Goal: Task Accomplishment & Management: Use online tool/utility

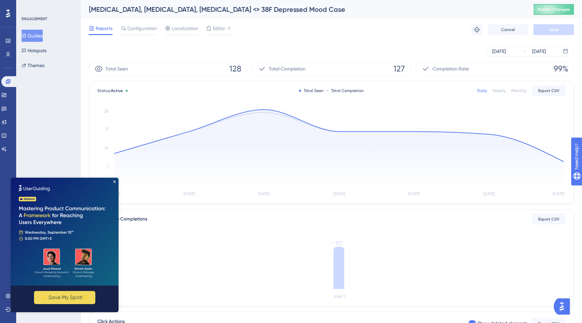
click at [294, 42] on div "Aug 30 2025 Sep 05 2025" at bounding box center [331, 51] width 485 height 22
click at [148, 28] on span "Configuration" at bounding box center [142, 28] width 30 height 8
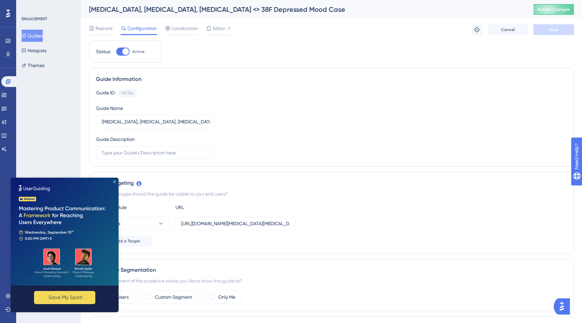
click at [115, 182] on icon "Close Preview" at bounding box center [114, 181] width 3 height 3
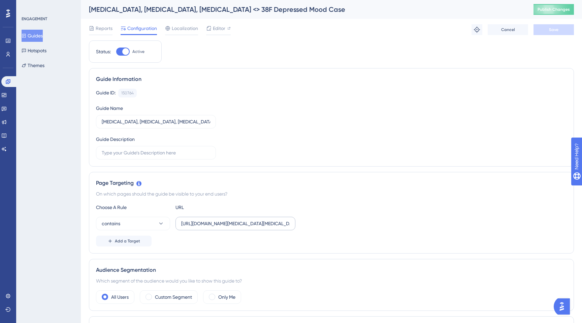
click at [207, 228] on label "https://app.sketchy.com/study/medical/chapter/antidepressants-anxiolytics/lesso…" at bounding box center [236, 223] width 120 height 13
click at [207, 227] on input "https://app.sketchy.com/study/medical/chapter/antidepressants-anxiolytics/lesso…" at bounding box center [235, 223] width 109 height 7
click at [207, 228] on label "https://app.sketchy.com/study/medical/chapter/antidepressants-anxiolytics/lesso…" at bounding box center [236, 223] width 120 height 13
click at [207, 227] on input "https://app.sketchy.com/study/medical/chapter/antidepressants-anxiolytics/lesso…" at bounding box center [235, 223] width 109 height 7
click at [207, 228] on label "https://app.sketchy.com/study/medical/chapter/antidepressants-anxiolytics/lesso…" at bounding box center [236, 223] width 120 height 13
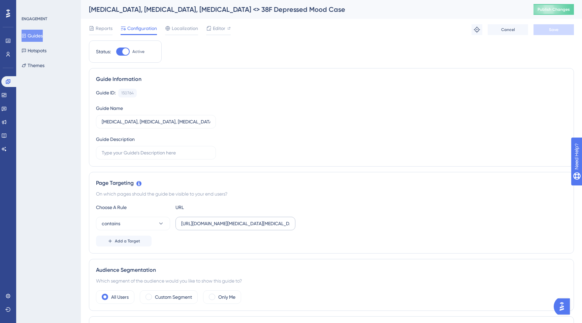
click at [207, 227] on input "https://app.sketchy.com/study/medical/chapter/antidepressants-anxiolytics/lesso…" at bounding box center [235, 223] width 109 height 7
click at [207, 228] on label "https://app.sketchy.com/study/medical/chapter/antidepressants-anxiolytics/lesso…" at bounding box center [236, 223] width 120 height 13
click at [207, 227] on input "https://app.sketchy.com/study/medical/chapter/antidepressants-anxiolytics/lesso…" at bounding box center [235, 223] width 109 height 7
click at [225, 225] on input "https://app.sketchy.com/study/medical/chapter/antidepressants-anxiolytics/lesso…" at bounding box center [235, 223] width 109 height 7
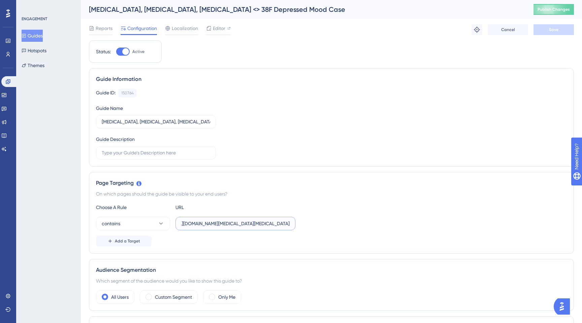
click at [225, 224] on input "https://app.sketchy.com/study/medical/chapter/antidepressants-anxiolytics/lesso…" at bounding box center [235, 223] width 109 height 7
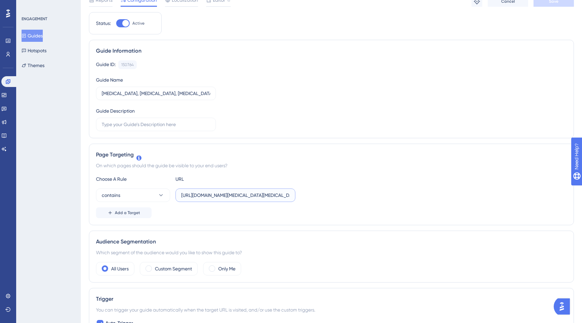
scroll to position [0, 0]
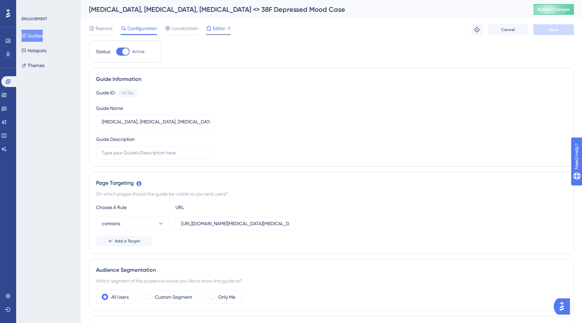
click at [222, 26] on span "Editor" at bounding box center [219, 28] width 12 height 8
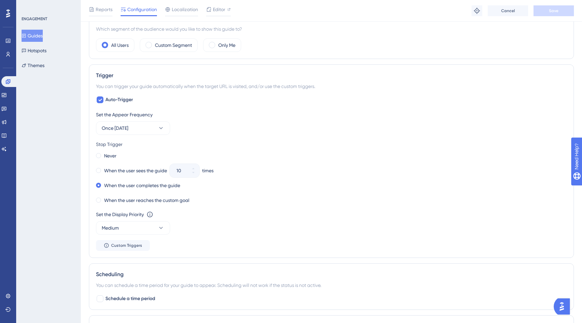
scroll to position [254, 0]
click at [123, 127] on span "Once in 7 days" at bounding box center [115, 129] width 27 height 8
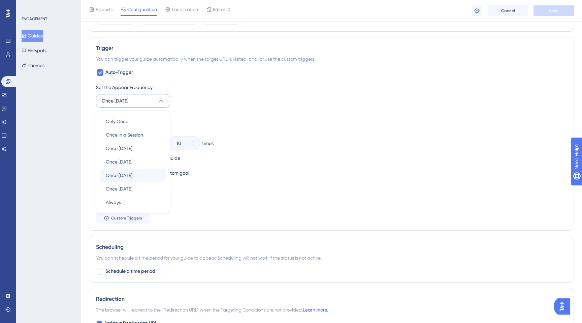
scroll to position [302, 0]
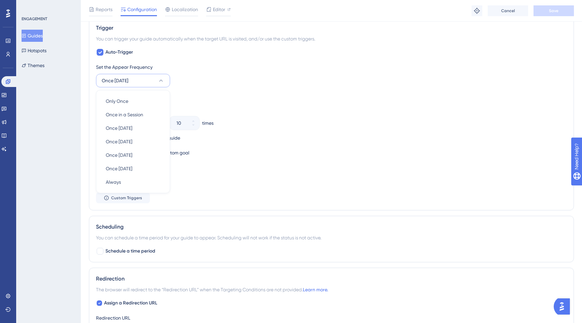
click at [240, 99] on div "Stop Trigger" at bounding box center [331, 97] width 471 height 8
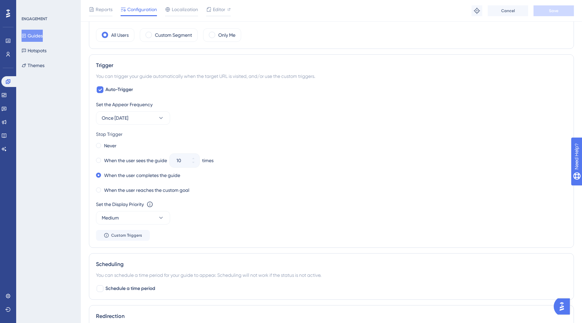
scroll to position [263, 0]
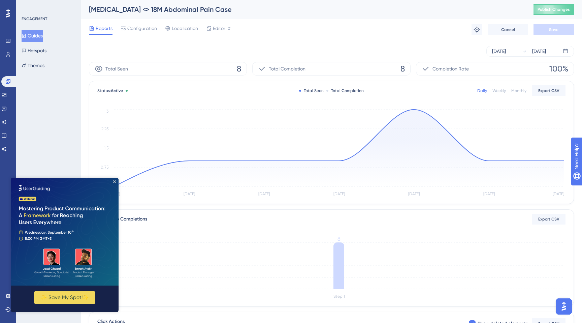
click at [300, 32] on div "Reports Configuration Localization Editor Troubleshoot Cancel Save" at bounding box center [331, 30] width 485 height 22
click at [299, 33] on div "Reports Configuration Localization Editor Troubleshoot Cancel Save" at bounding box center [331, 30] width 485 height 22
click at [143, 32] on div "Configuration" at bounding box center [139, 29] width 36 height 11
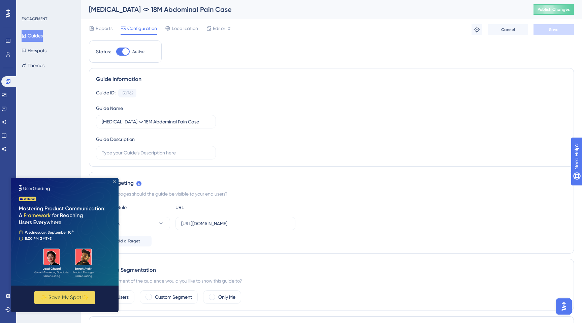
click at [114, 181] on icon "Close Preview" at bounding box center [114, 181] width 3 height 3
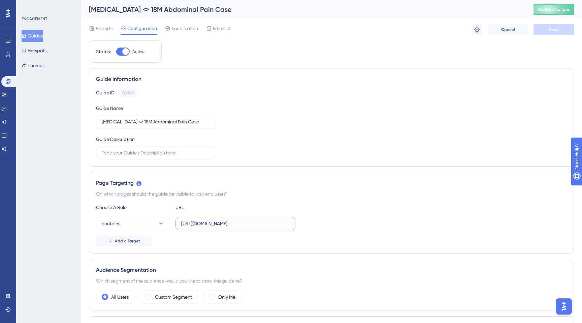
click at [212, 221] on input "https://app.sketchy.com/study/medical/chapter/lessons-from-the-or/lesson/append…" at bounding box center [235, 223] width 109 height 7
click at [212, 224] on input "https://app.sketchy.com/study/medical/chapter/lessons-from-the-or/lesson/append…" at bounding box center [235, 223] width 109 height 7
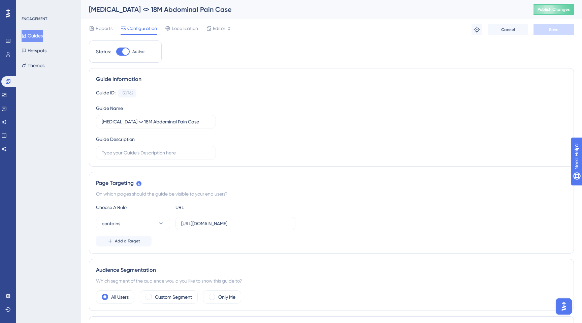
click at [37, 36] on button "Guides" at bounding box center [32, 36] width 21 height 12
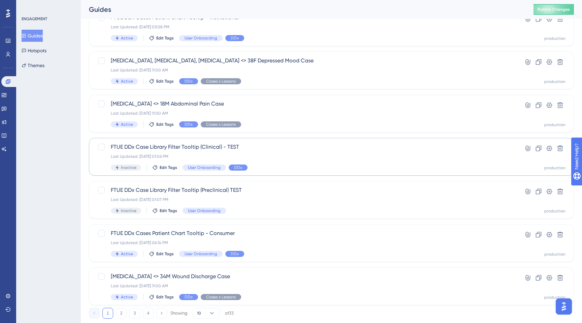
scroll to position [200, 0]
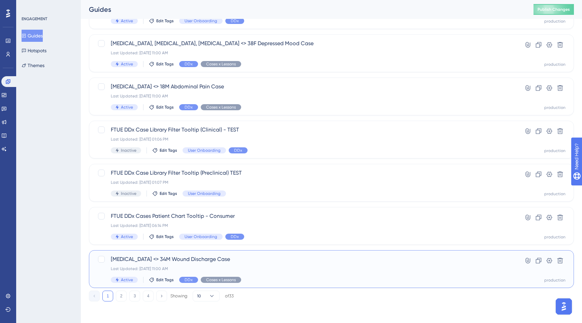
click at [159, 259] on span "Pseudomonas aeruginosa <> 34M Wound Discharge Case" at bounding box center [305, 259] width 388 height 8
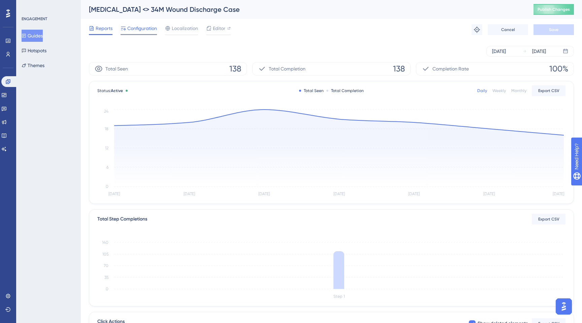
click at [141, 25] on span "Configuration" at bounding box center [142, 28] width 30 height 8
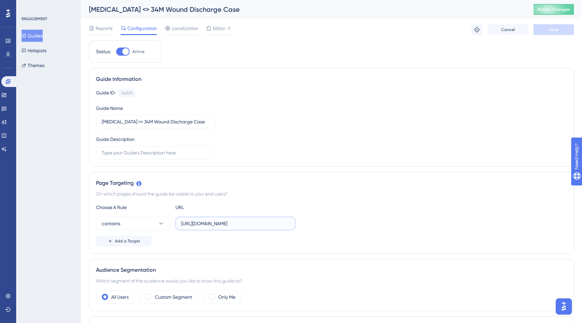
click at [210, 227] on input "https://app.sketchy.com/study/medical/chapter/gram-negative-bacilli-respiratory…" at bounding box center [235, 223] width 109 height 7
